Goal: Task Accomplishment & Management: Manage account settings

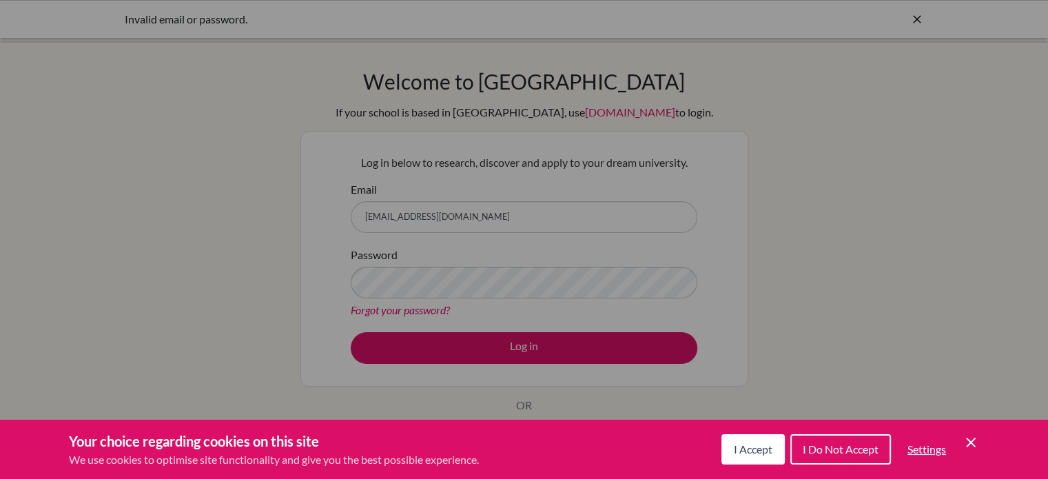
click at [975, 439] on icon "Cookie Control Close Icon" at bounding box center [970, 442] width 17 height 17
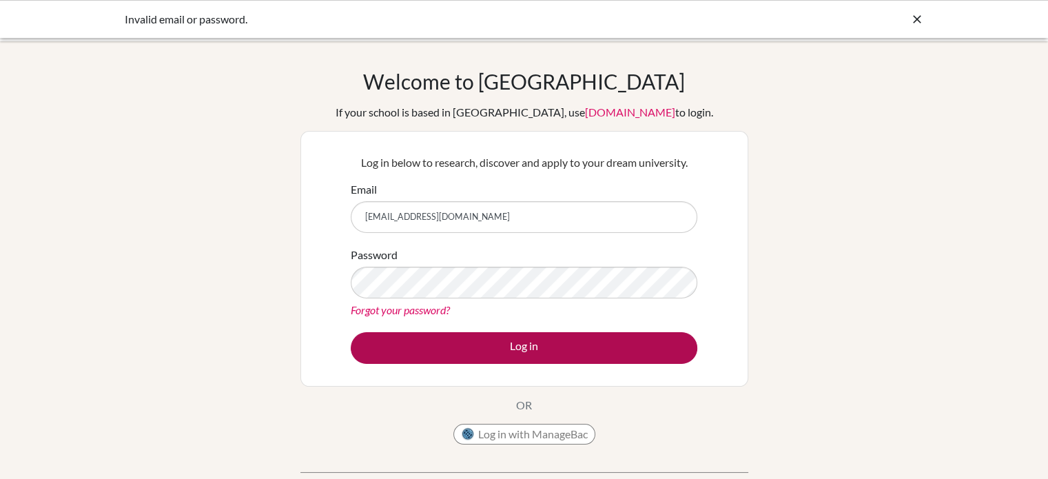
click at [424, 333] on div "Log in" at bounding box center [524, 348] width 346 height 32
click at [426, 340] on button "Log in" at bounding box center [524, 348] width 346 height 32
click at [492, 353] on button "Log in" at bounding box center [524, 348] width 346 height 32
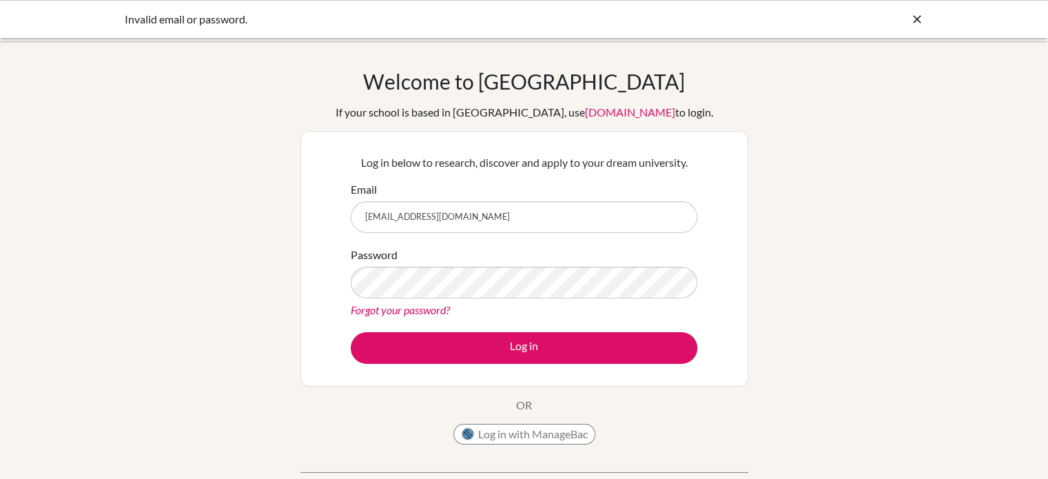
click at [915, 21] on icon at bounding box center [917, 19] width 14 height 14
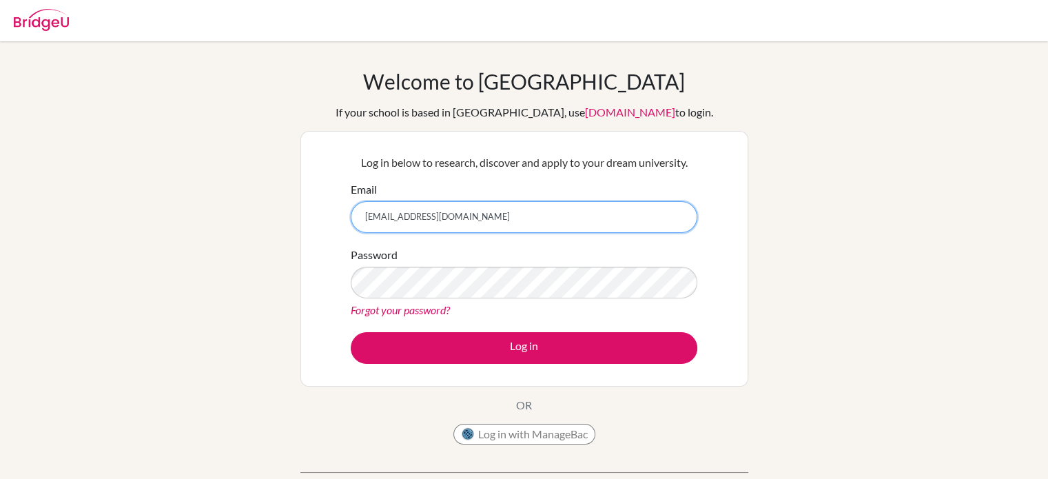
drag, startPoint x: 562, startPoint y: 223, endPoint x: 287, endPoint y: 199, distance: 276.5
click at [294, 220] on div "Welcome to [GEOGRAPHIC_DATA] If your school is based in [GEOGRAPHIC_DATA], use …" at bounding box center [524, 294] width 1048 height 450
paste input "[EMAIL_ADDRESS][DOMAIN_NAME]"
type input "[EMAIL_ADDRESS][DOMAIN_NAME]"
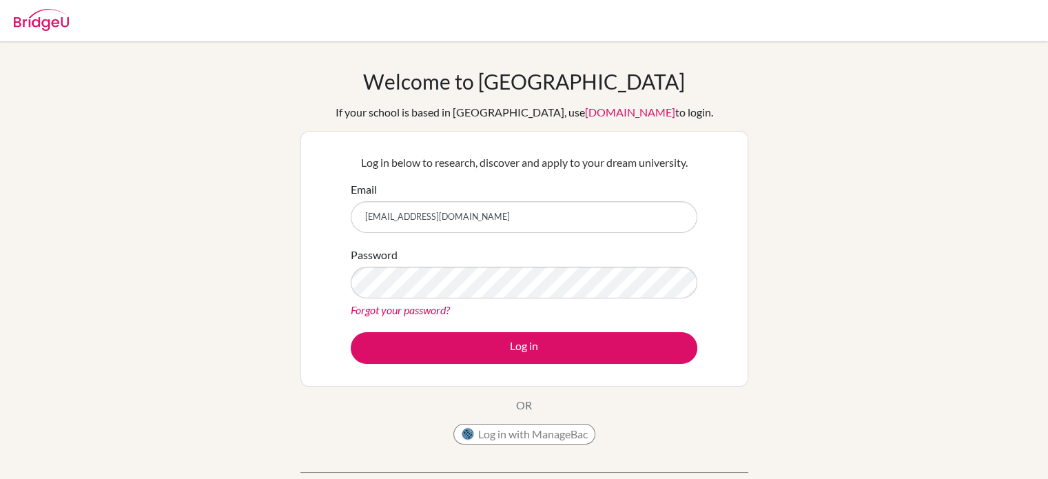
click at [469, 298] on div "Password Forgot your password?" at bounding box center [524, 283] width 346 height 72
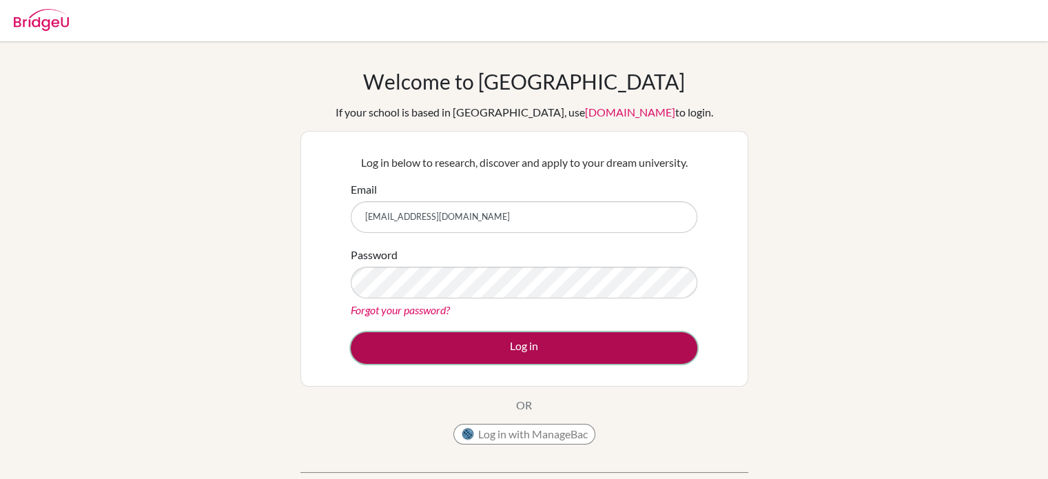
click at [503, 351] on button "Log in" at bounding box center [524, 348] width 346 height 32
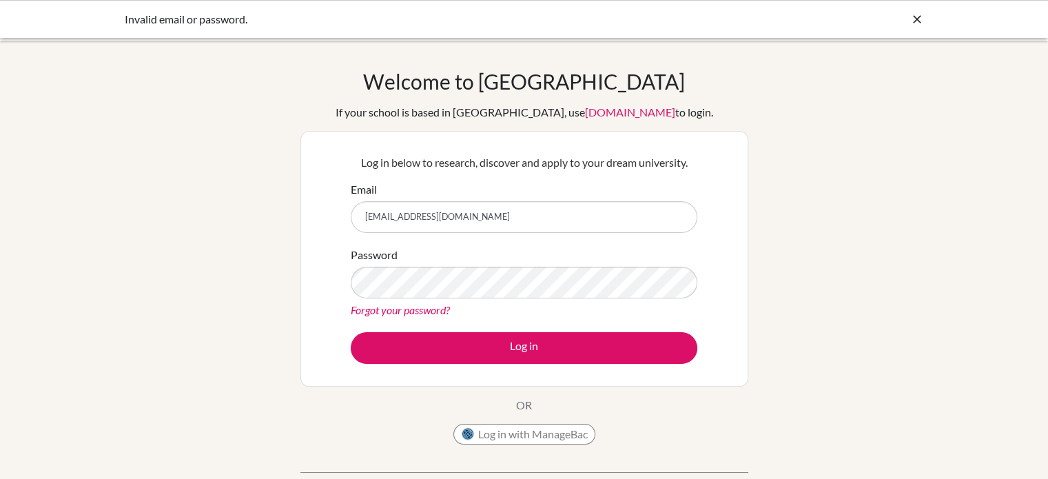
click at [913, 14] on icon at bounding box center [917, 19] width 14 height 14
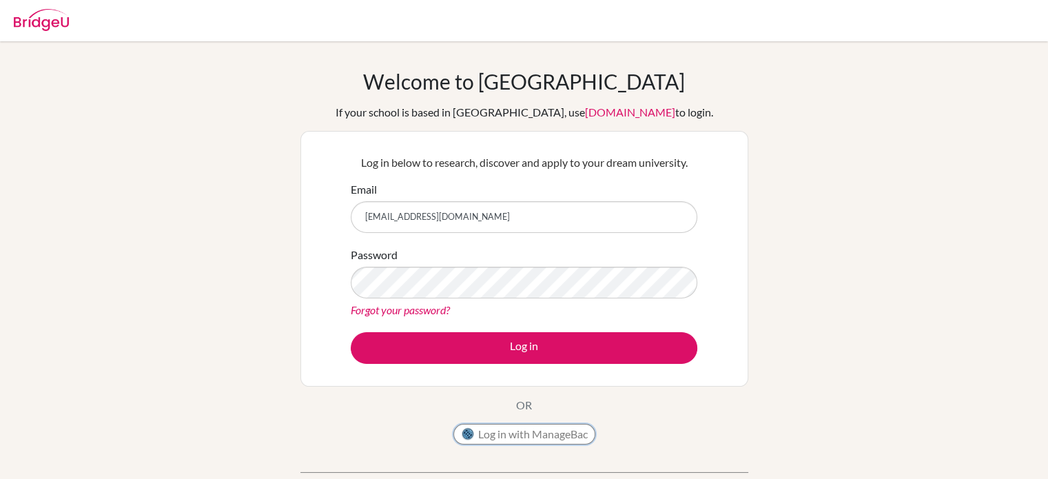
click at [546, 437] on button "Log in with ManageBac" at bounding box center [524, 434] width 142 height 21
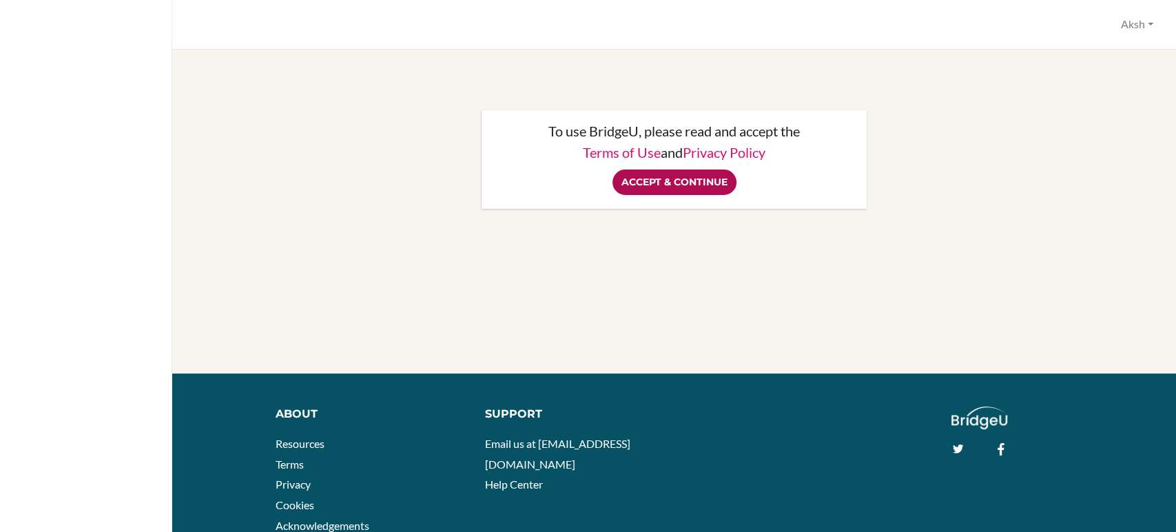
click at [704, 189] on input "Accept & Continue" at bounding box center [674, 181] width 124 height 25
